Goal: Check status

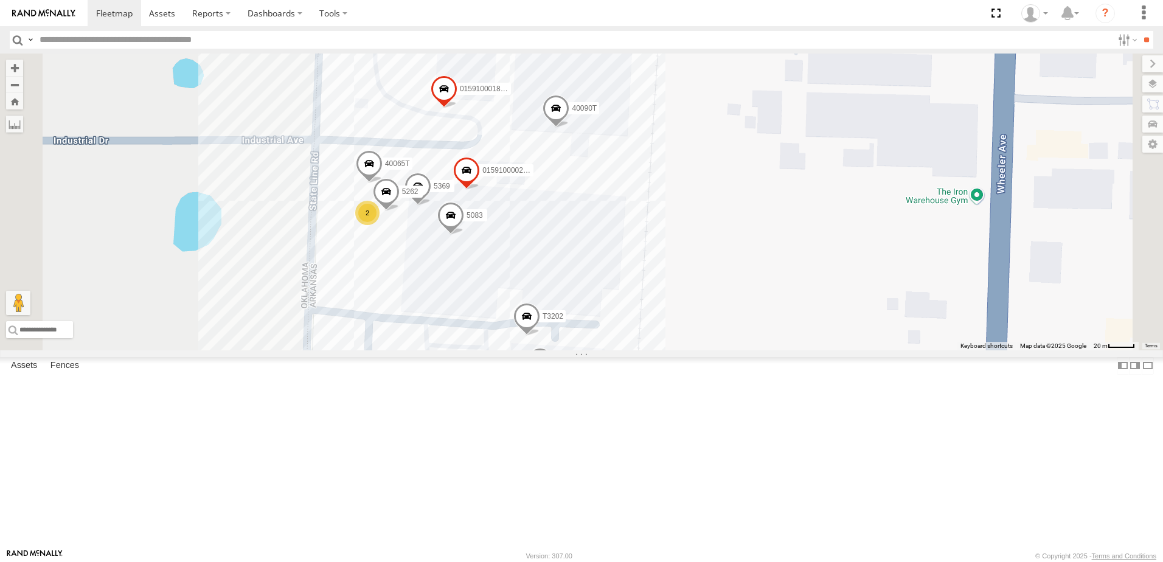
drag, startPoint x: 868, startPoint y: 184, endPoint x: 850, endPoint y: 352, distance: 168.8
click at [850, 350] on div "5216 40028T 40022T T3201 37128T 87121T T1812 5417 T3205 37148T 4526 47117T 5381…" at bounding box center [581, 202] width 1163 height 297
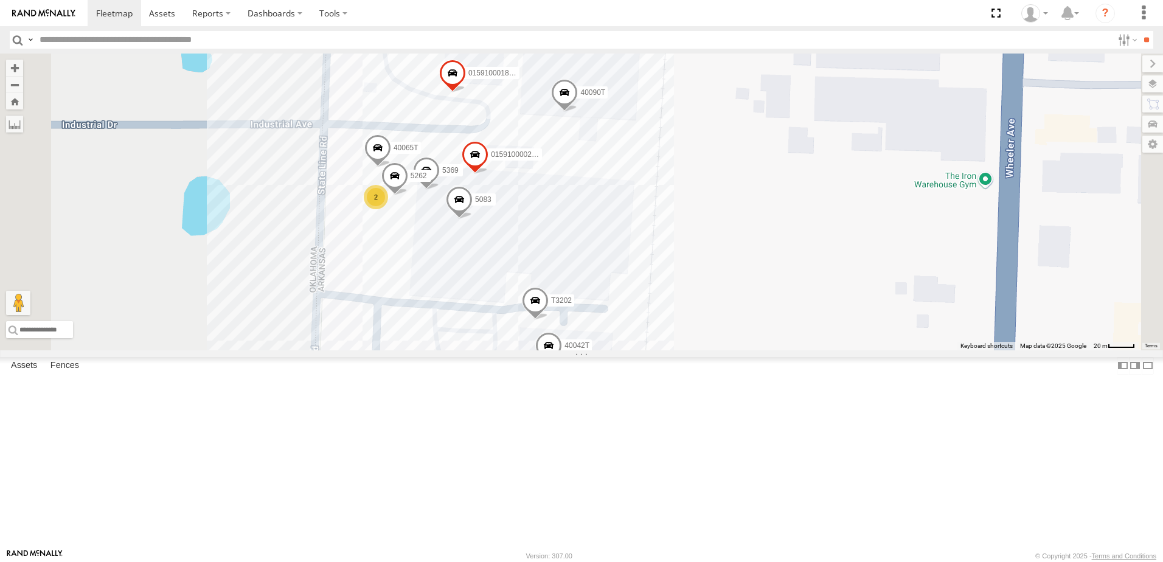
drag, startPoint x: 819, startPoint y: 302, endPoint x: 847, endPoint y: 249, distance: 59.3
click at [848, 251] on div "5216 40028T 40022T T3201 37128T 87121T T1812 5417 T3205 37148T 4526 47117T 5381…" at bounding box center [581, 202] width 1163 height 297
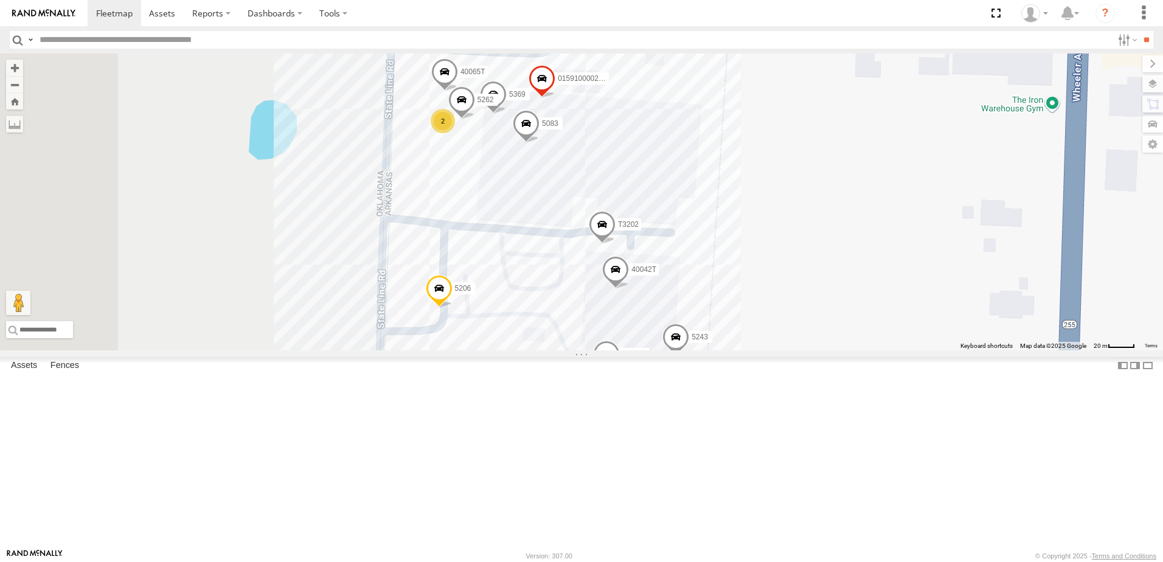
drag, startPoint x: 747, startPoint y: 296, endPoint x: 805, endPoint y: 247, distance: 75.5
click at [805, 247] on div "5216 40028T 40022T T3201 37128T 87121T T1812 5417 T3205 37148T 4526 47117T 5381…" at bounding box center [581, 202] width 1163 height 297
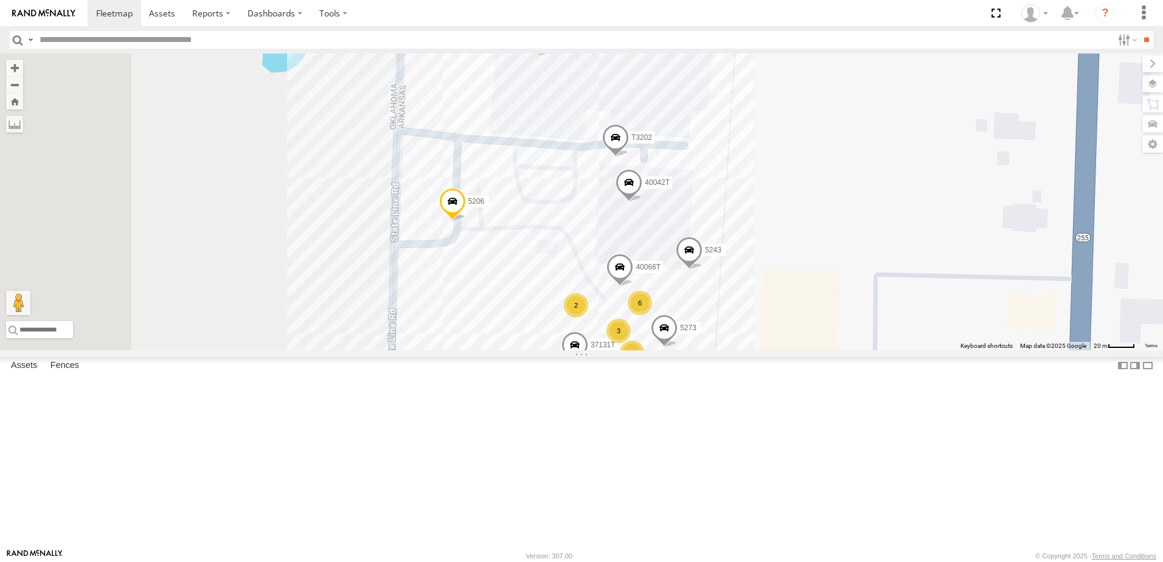
drag, startPoint x: 484, startPoint y: 325, endPoint x: 481, endPoint y: 280, distance: 45.1
click at [482, 280] on div "5216 40028T 40022T T3201 37128T 87121T T1812 5417 T3205 37148T 4526 47117T 5381…" at bounding box center [581, 202] width 1163 height 297
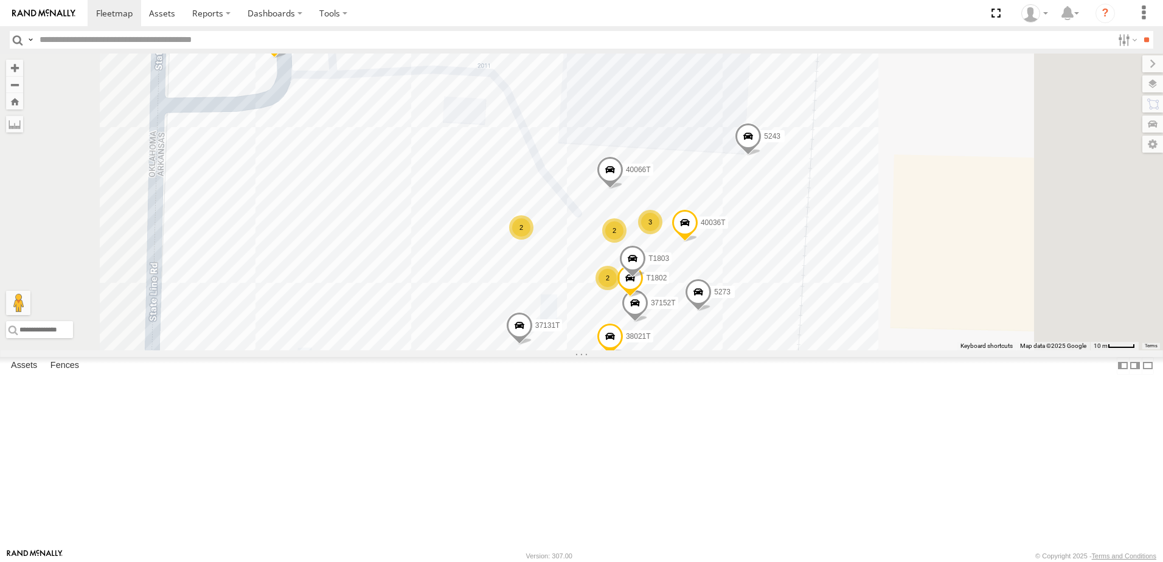
drag, startPoint x: 699, startPoint y: 389, endPoint x: 624, endPoint y: 354, distance: 82.4
click at [624, 350] on div "5216 40028T 40022T T3201 37128T 87121T T1812 5417 T3205 37148T 4526 47117T 5381…" at bounding box center [581, 202] width 1163 height 297
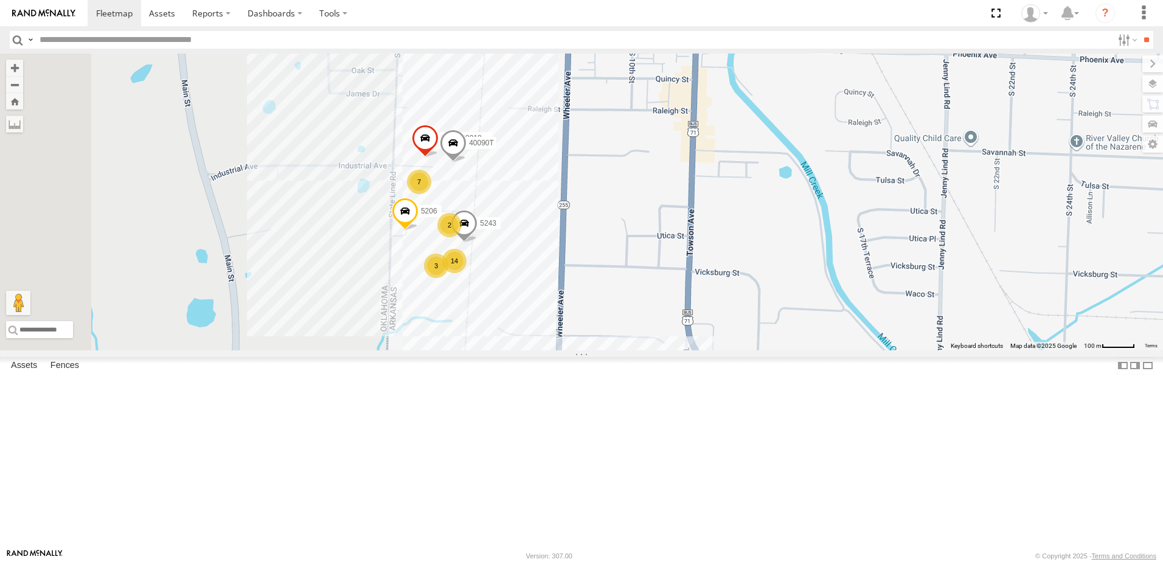
drag, startPoint x: 409, startPoint y: 361, endPoint x: 543, endPoint y: 364, distance: 133.8
click at [530, 350] on div "5216 40028T 40022T T3201 37128T 87121T T1812 5417 T3205 37148T 4526 47117T 5381…" at bounding box center [581, 202] width 1163 height 297
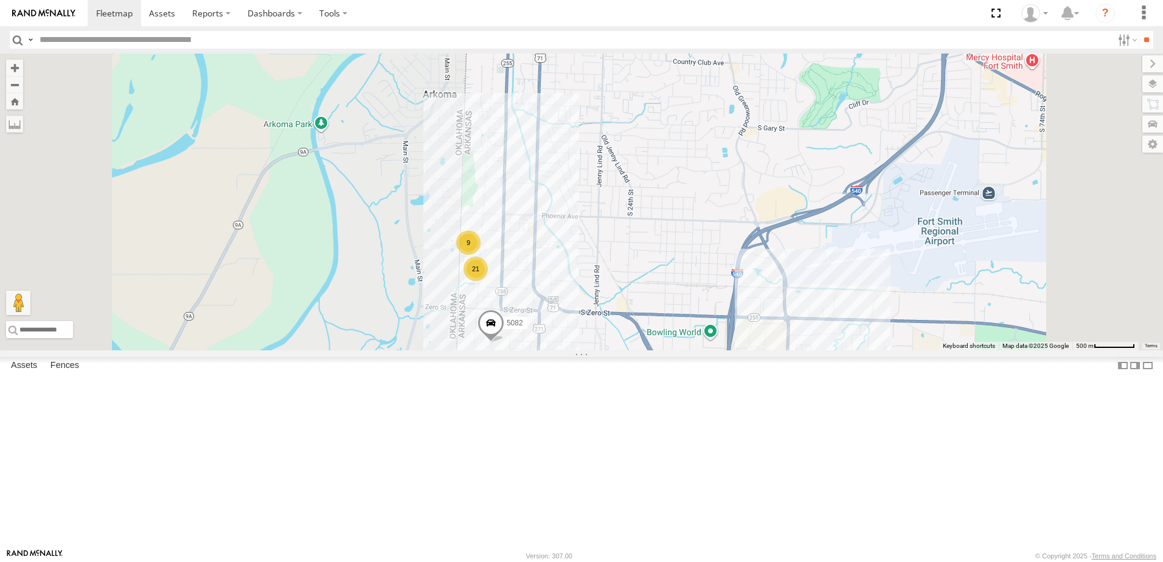
drag, startPoint x: 442, startPoint y: 342, endPoint x: 538, endPoint y: 342, distance: 96.1
click at [538, 342] on div "5216 40028T 40022T T3201 37128T 87121T T1812 5417 T3205 37148T 4526 47117T 5381…" at bounding box center [581, 202] width 1163 height 297
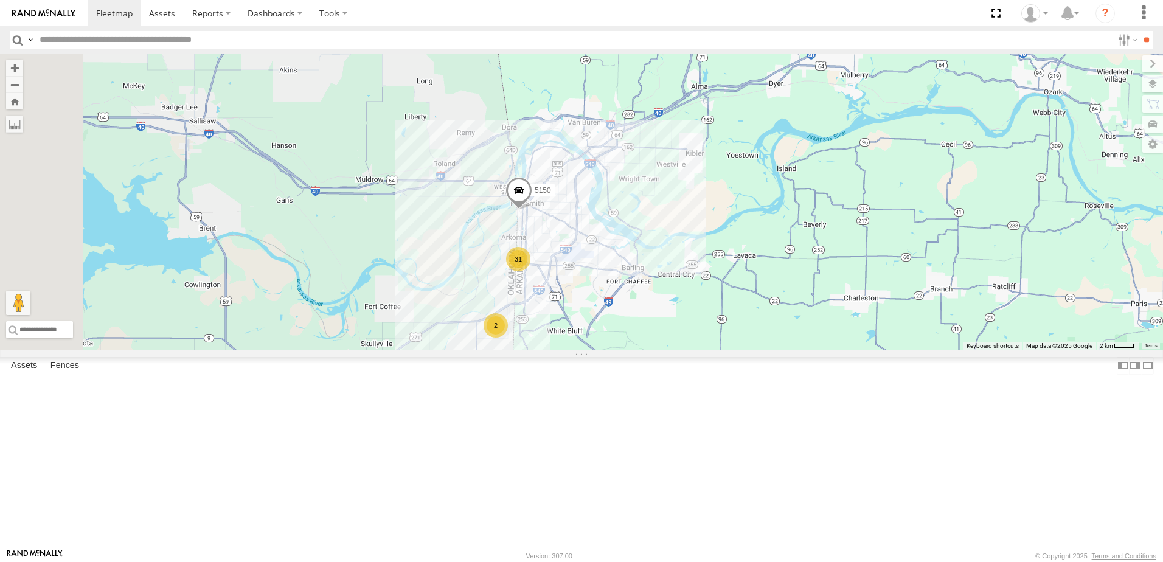
drag, startPoint x: 479, startPoint y: 336, endPoint x: 594, endPoint y: 328, distance: 115.2
click at [590, 330] on div "5216 40028T 40022T T3201 37128T 87121T T1812 5417 T3205 37148T 4526 47117T 5381…" at bounding box center [581, 202] width 1163 height 297
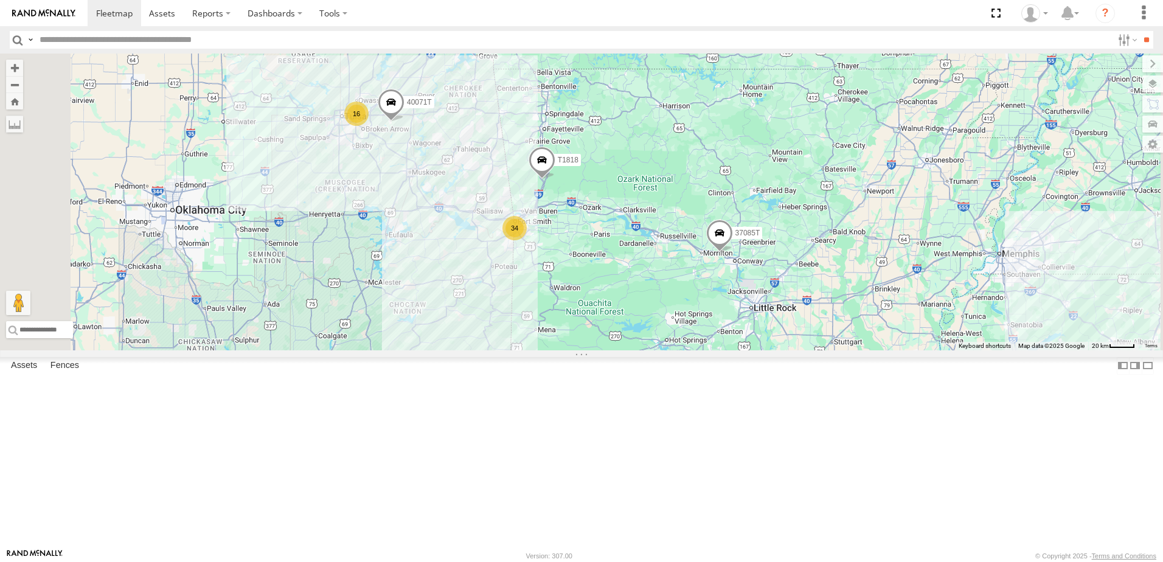
drag, startPoint x: 542, startPoint y: 360, endPoint x: 574, endPoint y: 350, distance: 33.1
click at [573, 350] on div "5216 40028T 40022T T3201 37128T 87121T T1812 5417 T3205 37148T 4526 47117T 5381…" at bounding box center [581, 202] width 1163 height 297
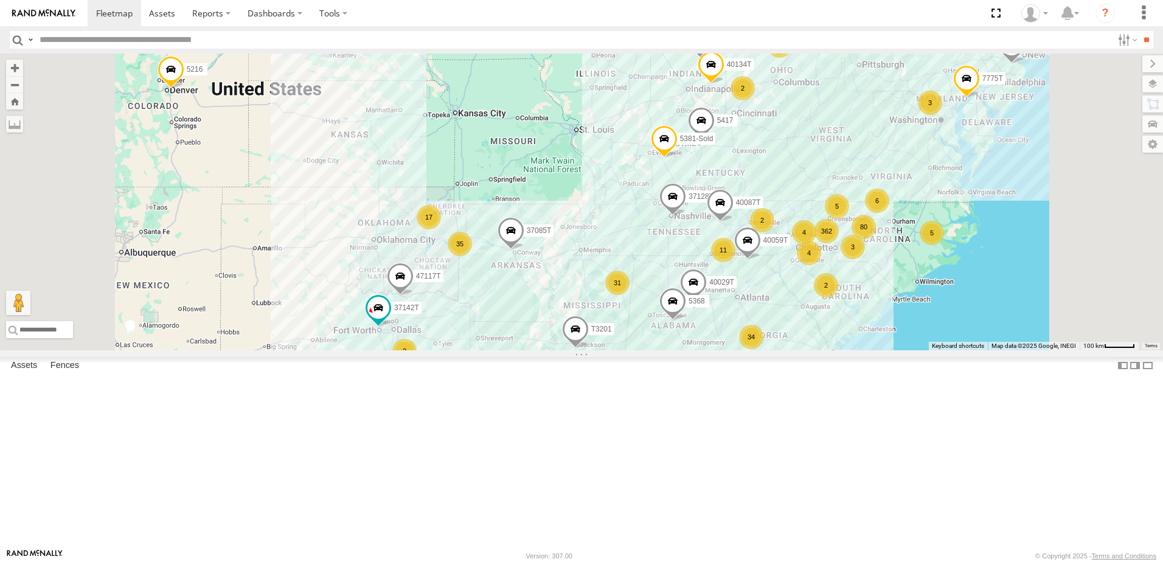
drag, startPoint x: 425, startPoint y: 349, endPoint x: 513, endPoint y: 334, distance: 88.8
click at [512, 334] on div "5216 40028T 40022T T3201 37128T 87121T T1812 5417 T3205 37148T 4526 47117T 5381…" at bounding box center [581, 202] width 1163 height 297
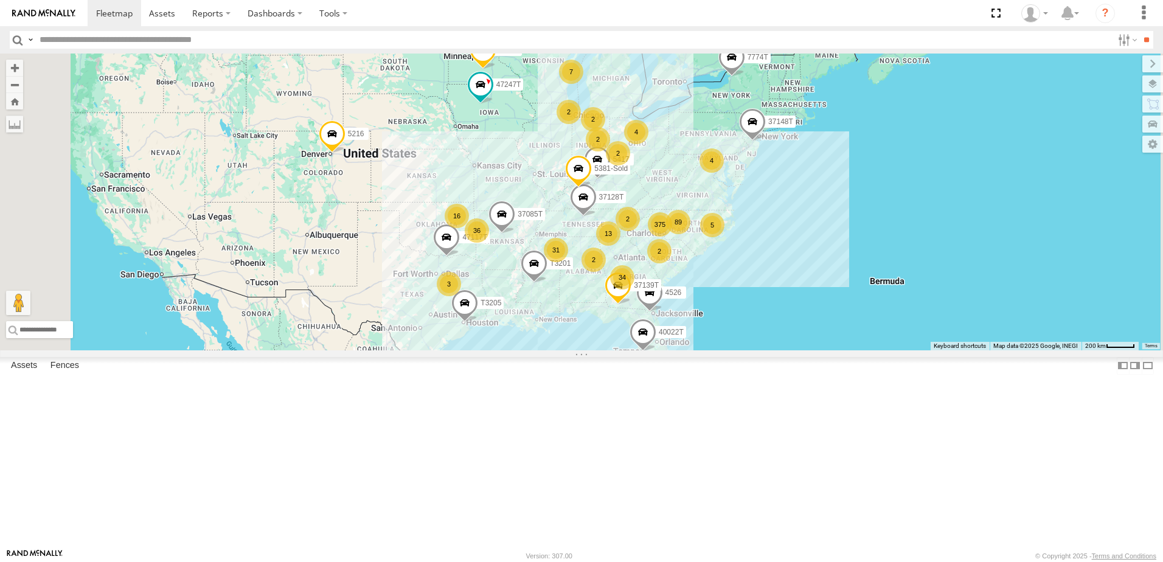
drag, startPoint x: 471, startPoint y: 350, endPoint x: 541, endPoint y: 349, distance: 69.9
click at [546, 345] on div "5216 40028T 40022T T3201 37128T 87121T T1812 5417 T3205 37148T 4526 47117T 5381…" at bounding box center [581, 202] width 1163 height 297
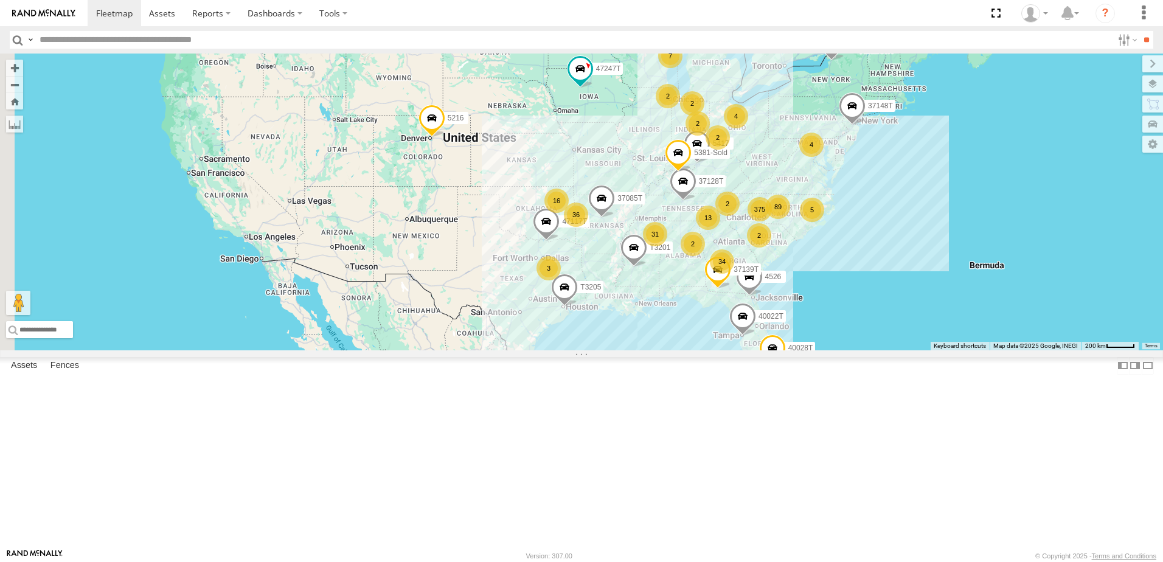
drag, startPoint x: 774, startPoint y: 353, endPoint x: 719, endPoint y: 344, distance: 55.4
click at [719, 344] on div "5216 40028T 40022T T3201 37128T 87121T T1812 5417 T3205 37148T 4526 47117T 5381…" at bounding box center [581, 202] width 1163 height 297
